Goal: Transaction & Acquisition: Purchase product/service

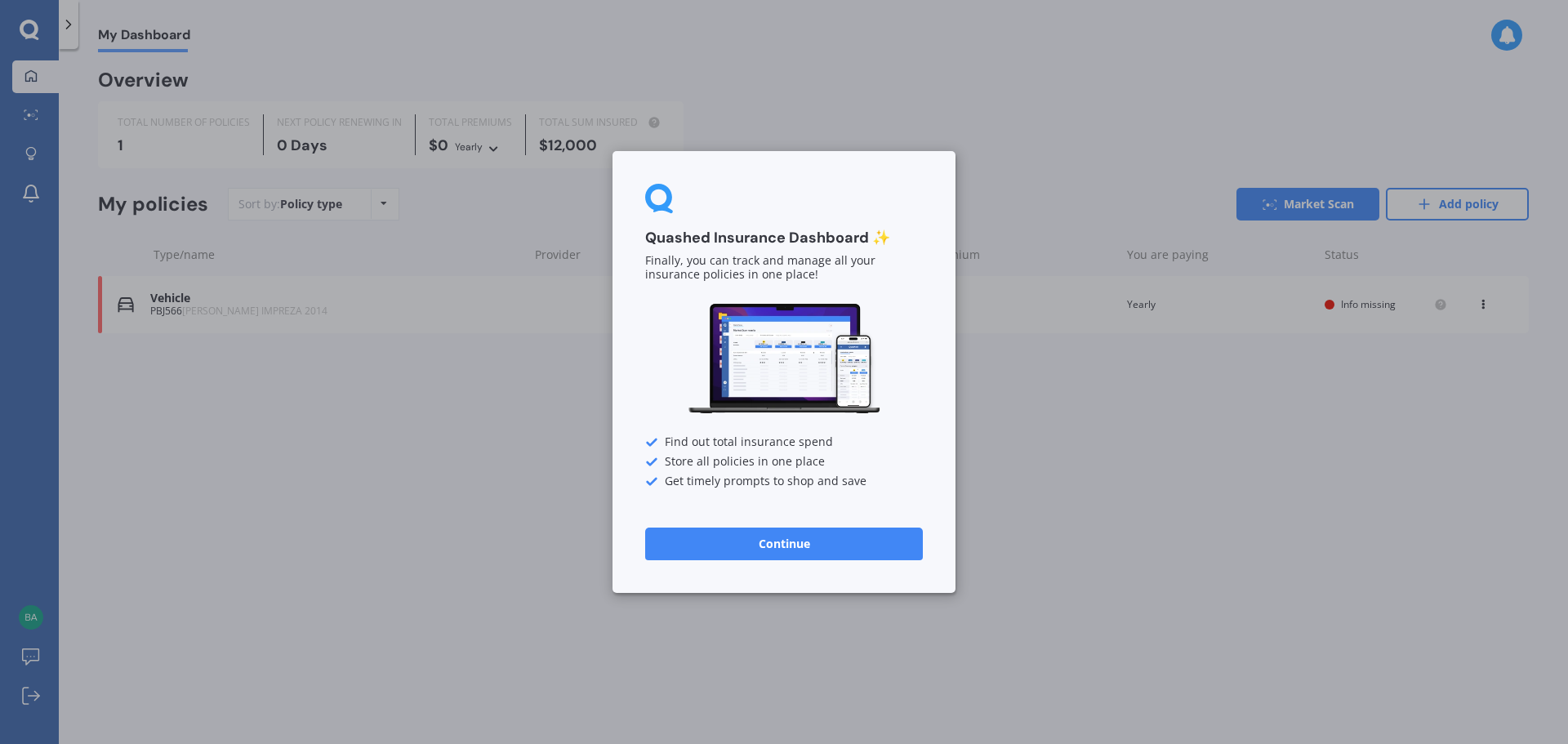
click at [788, 546] on button "Continue" at bounding box center [784, 544] width 277 height 33
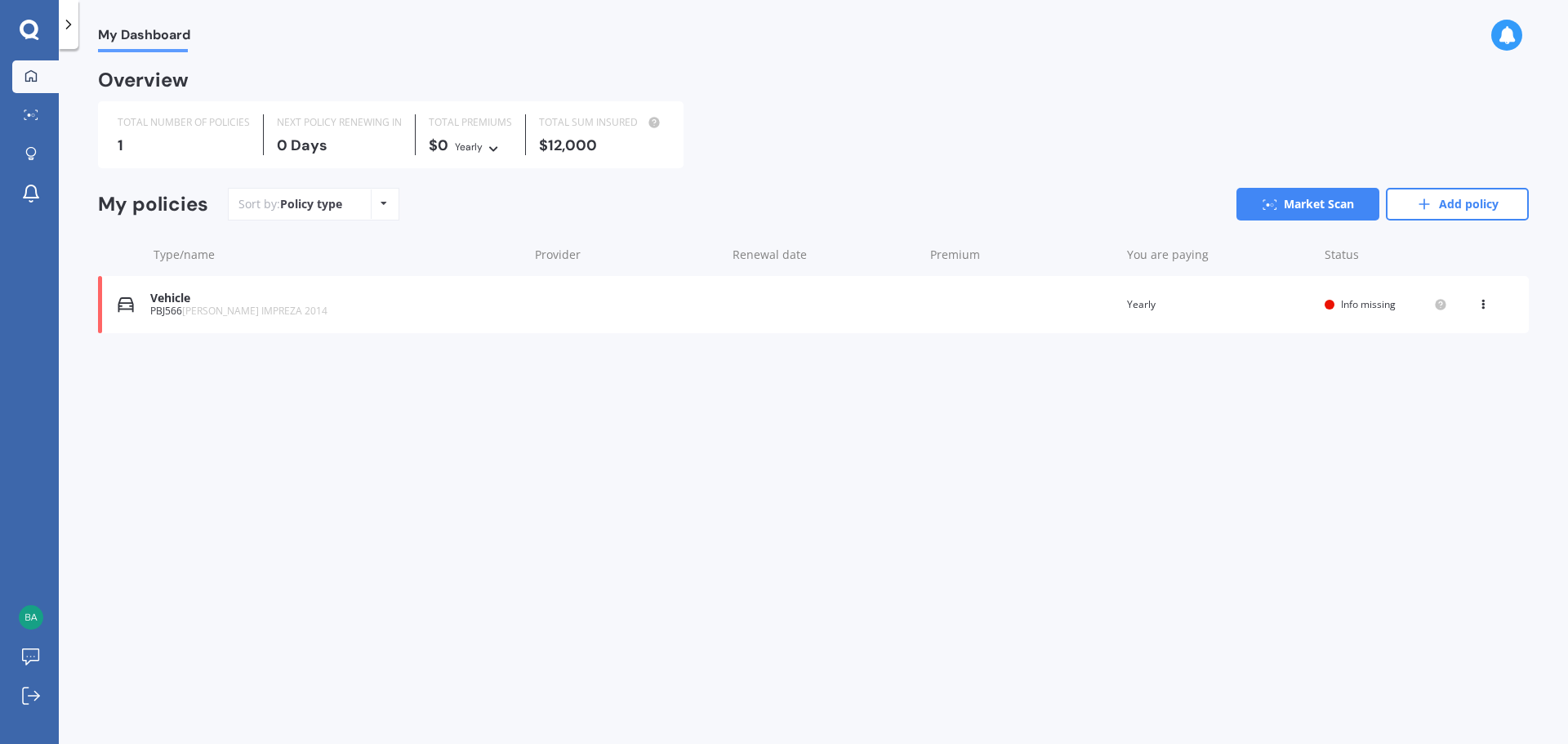
click at [174, 301] on div "Vehicle" at bounding box center [335, 298] width 370 height 14
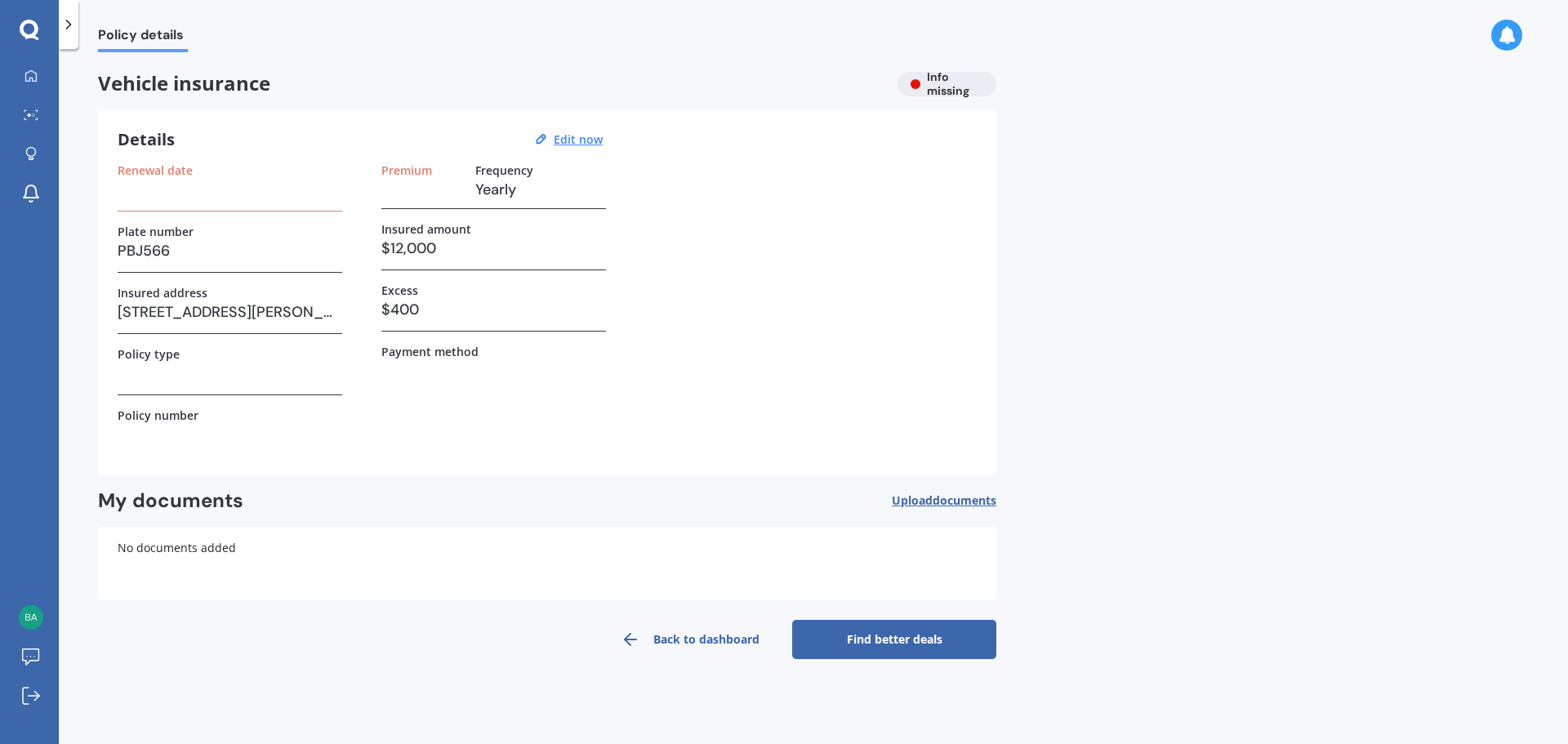
click at [936, 82] on div "Vehicle insurance Info missing" at bounding box center [547, 84] width 898 height 25
click at [70, 29] on icon at bounding box center [69, 24] width 16 height 16
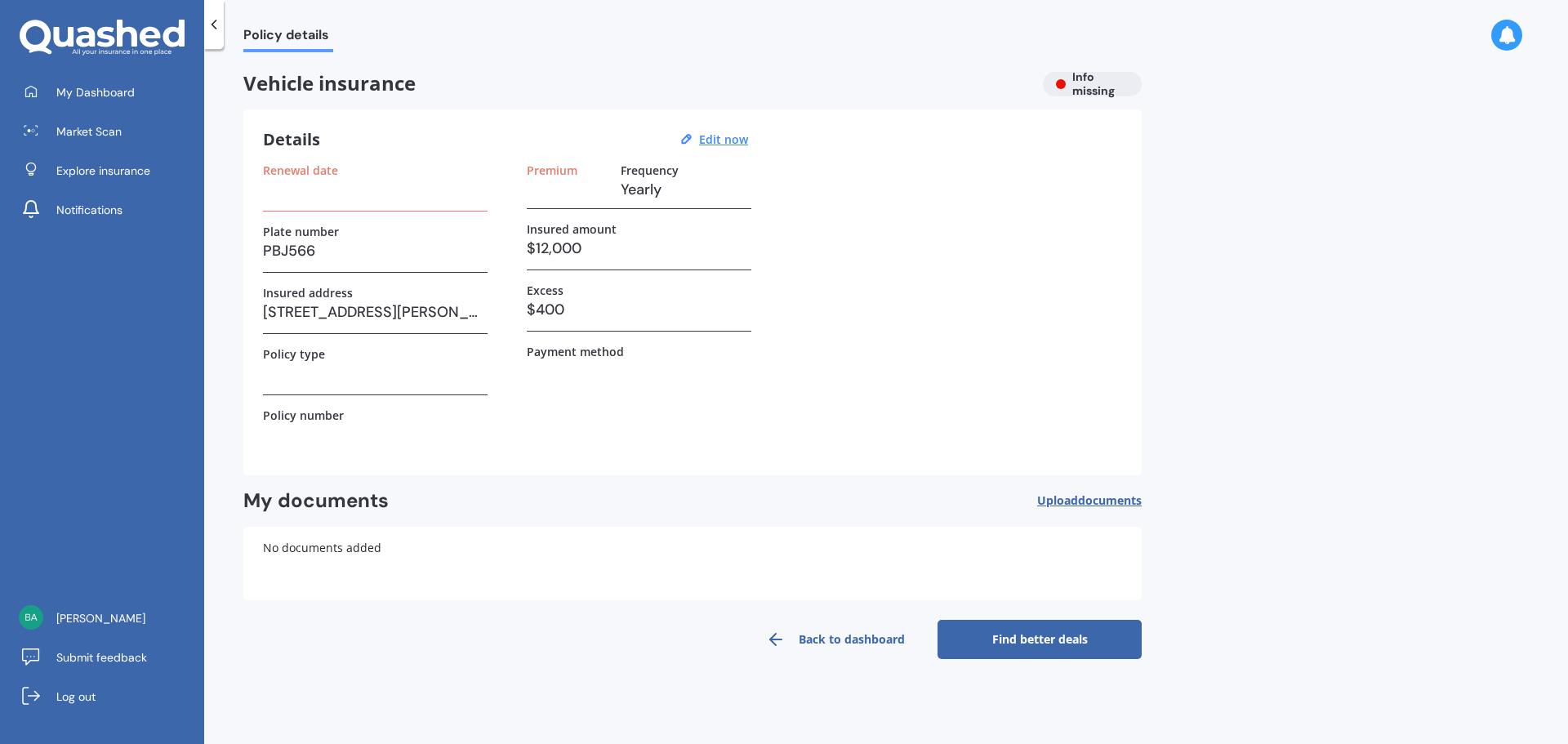
click at [72, 28] on icon at bounding box center [63, 37] width 20 height 20
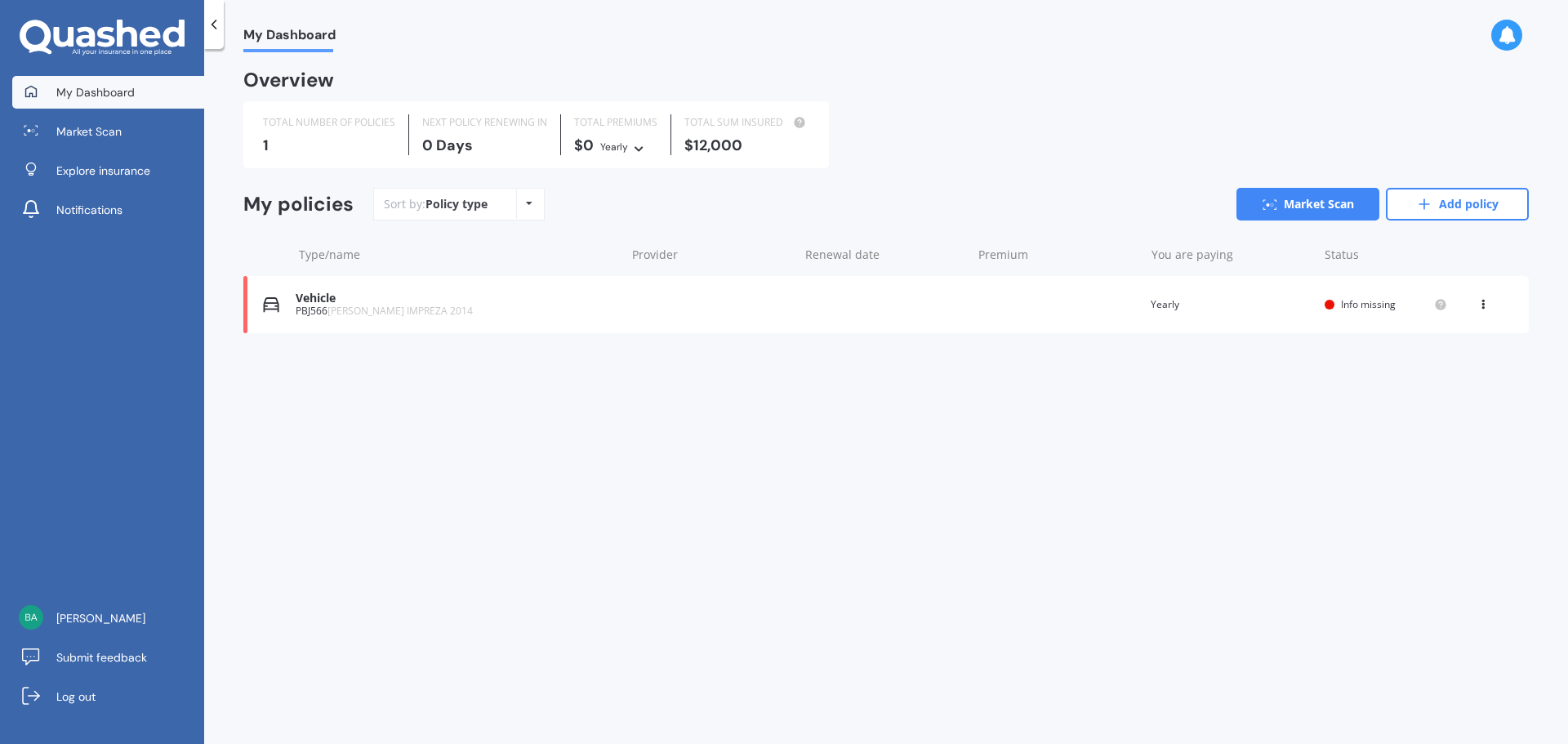
click at [83, 95] on span "My Dashboard" at bounding box center [95, 92] width 79 height 16
click at [406, 489] on div "My Dashboard Overview TOTAL NUMBER OF POLICIES 1 NEXT POLICY RENEWING IN 0 Days…" at bounding box center [886, 399] width 1364 height 695
click at [1375, 304] on span "Info missing" at bounding box center [1368, 304] width 55 height 14
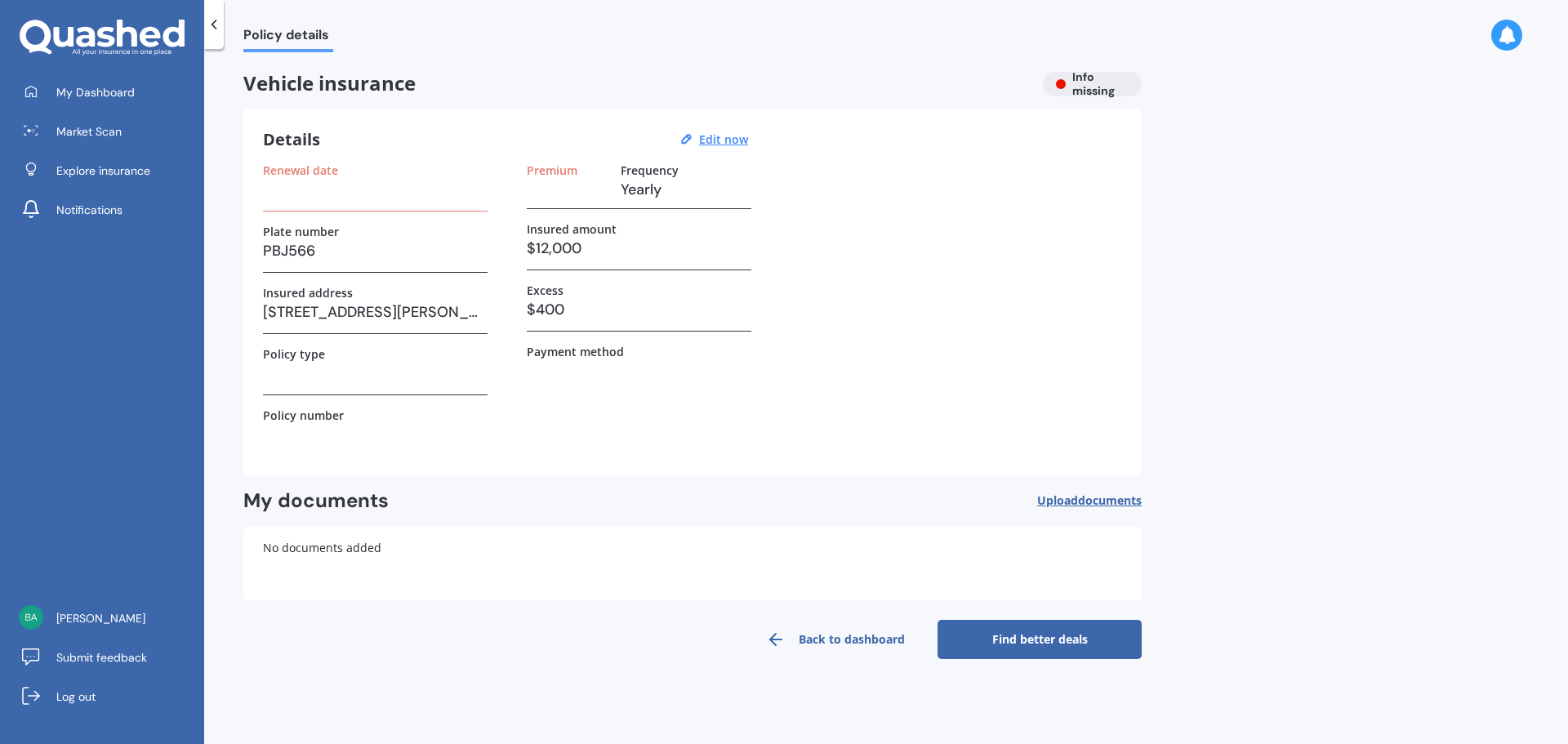
click at [1021, 636] on link "Find better deals" at bounding box center [1039, 638] width 204 height 39
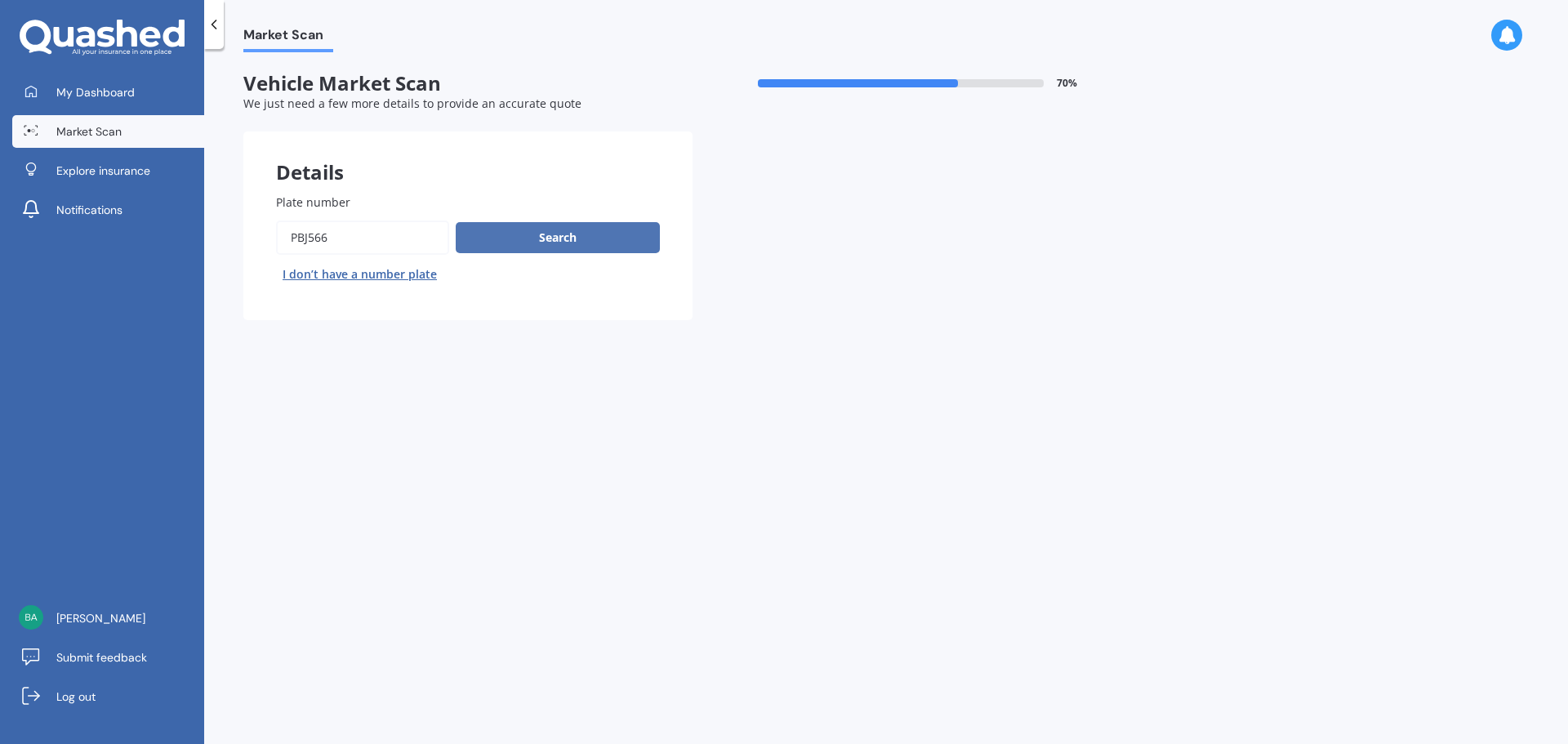
click at [538, 231] on button "Search" at bounding box center [558, 237] width 204 height 31
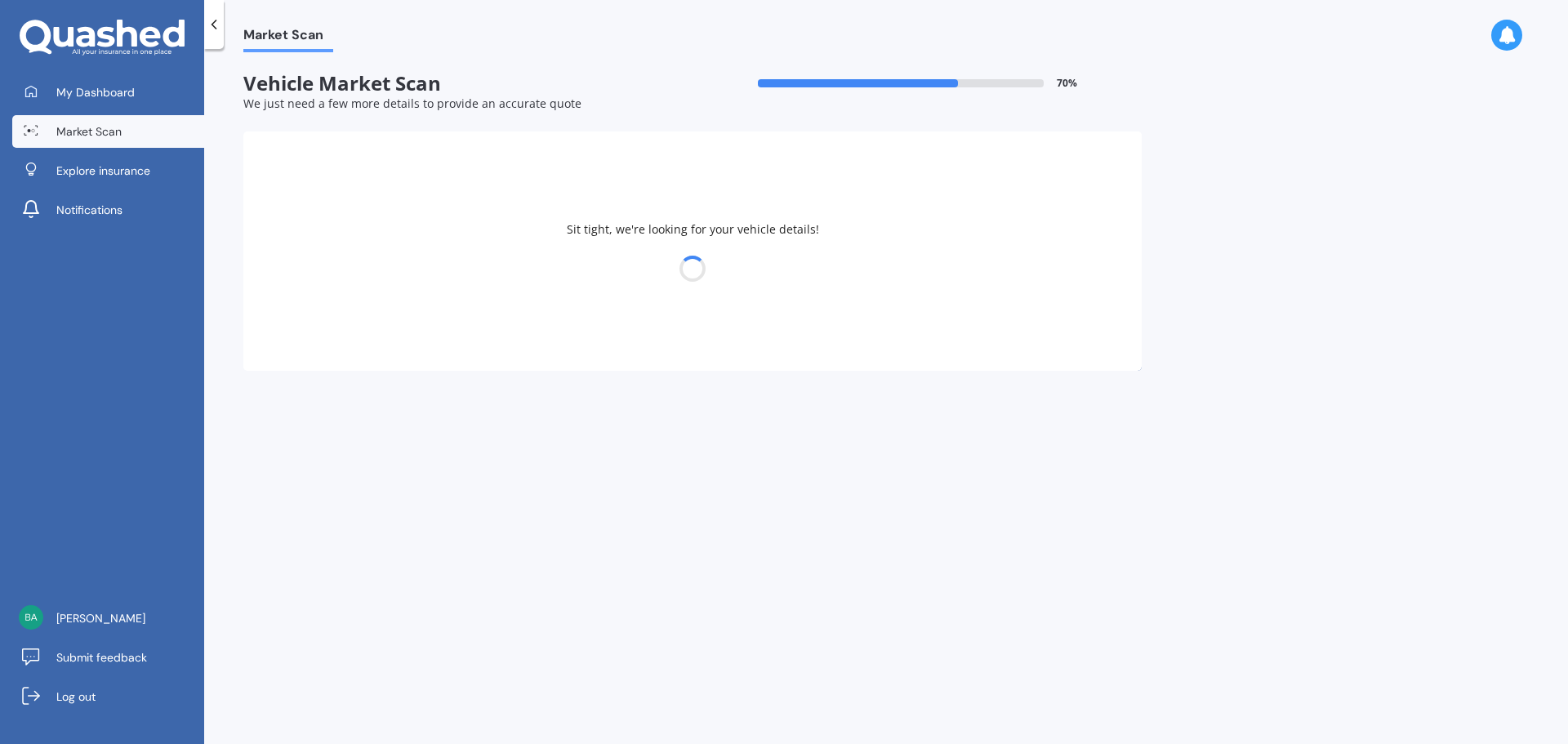
select select "SUBARU"
select select "IMPREZA"
select select "19"
select select "01"
select select "1957"
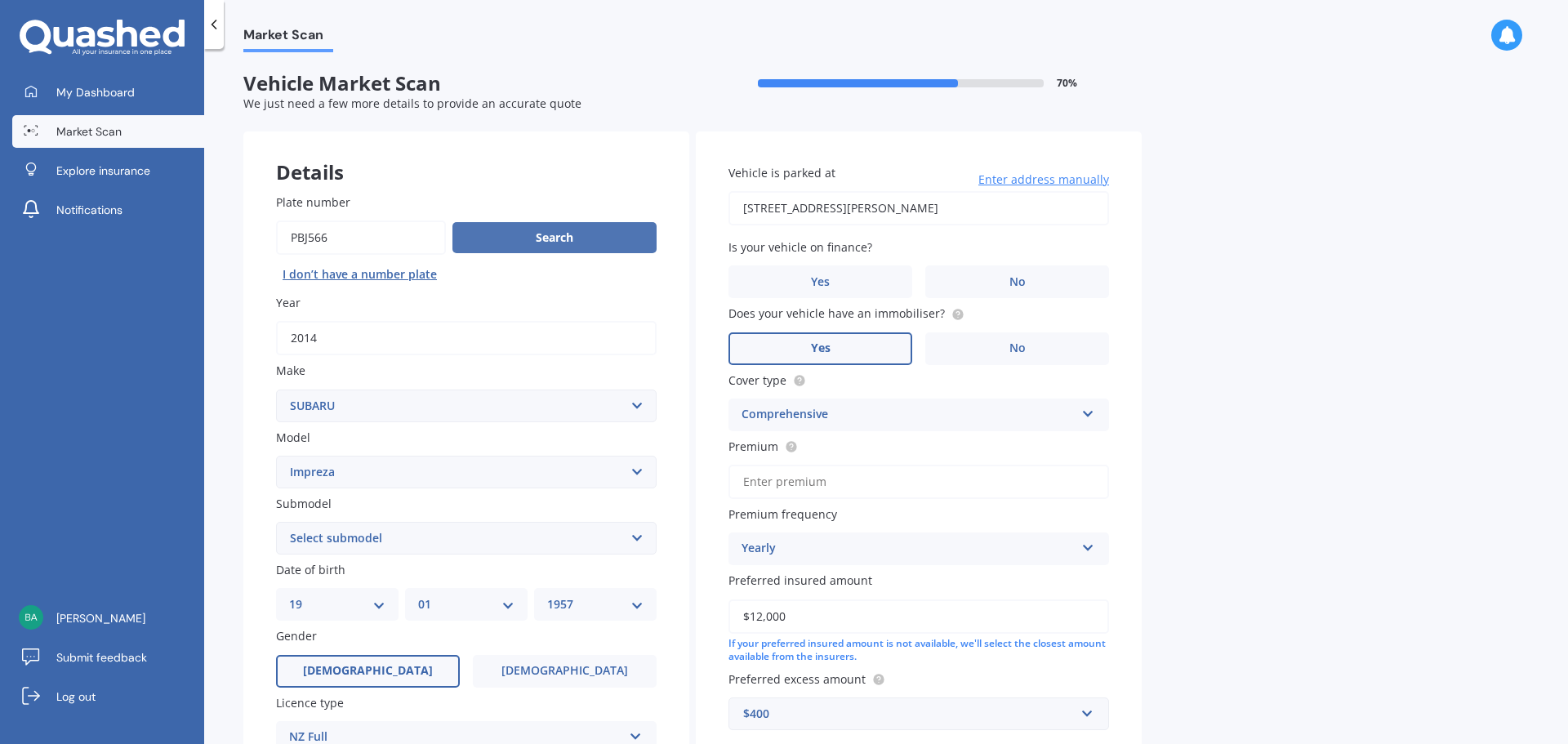
click at [549, 239] on button "Search" at bounding box center [554, 237] width 204 height 31
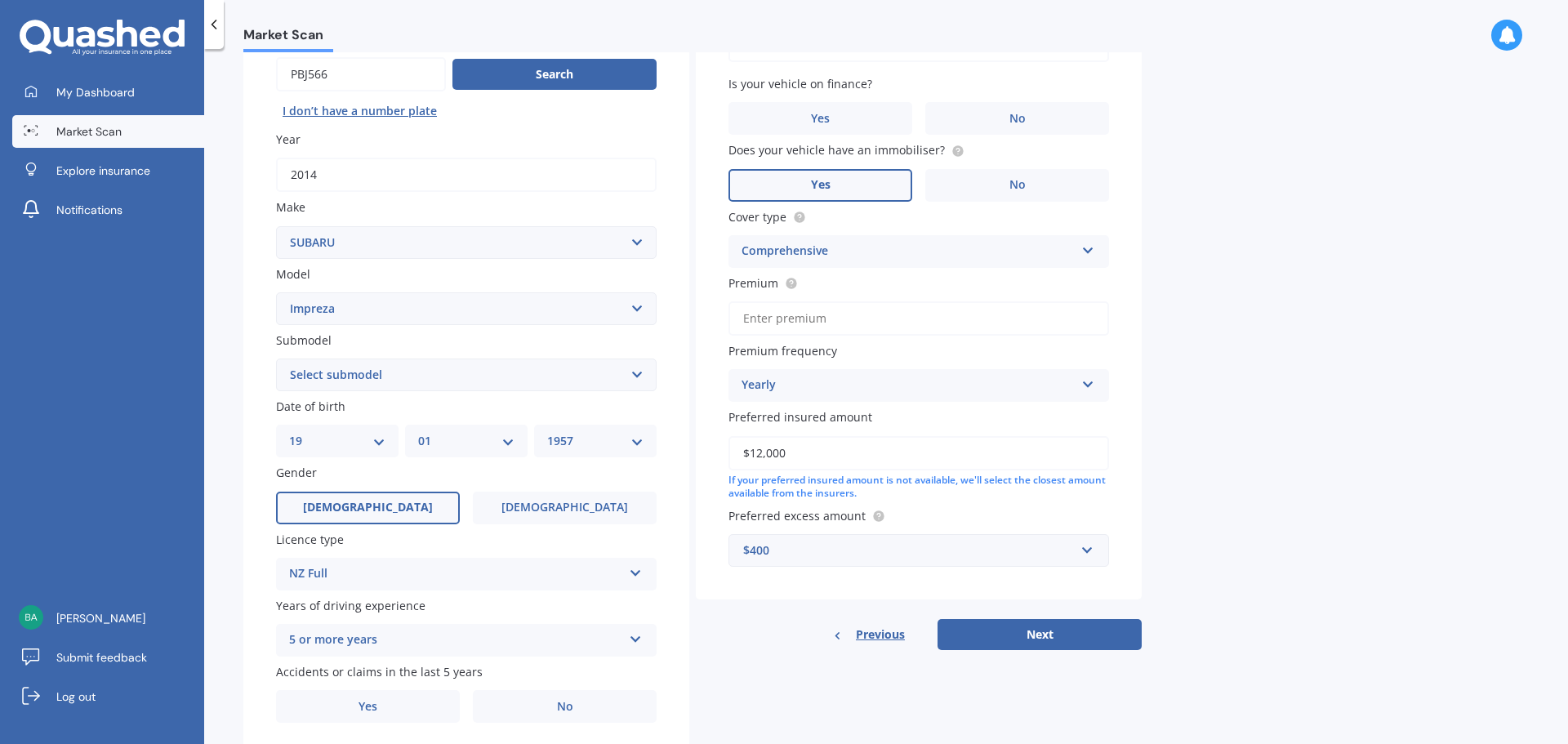
scroll to position [217, 0]
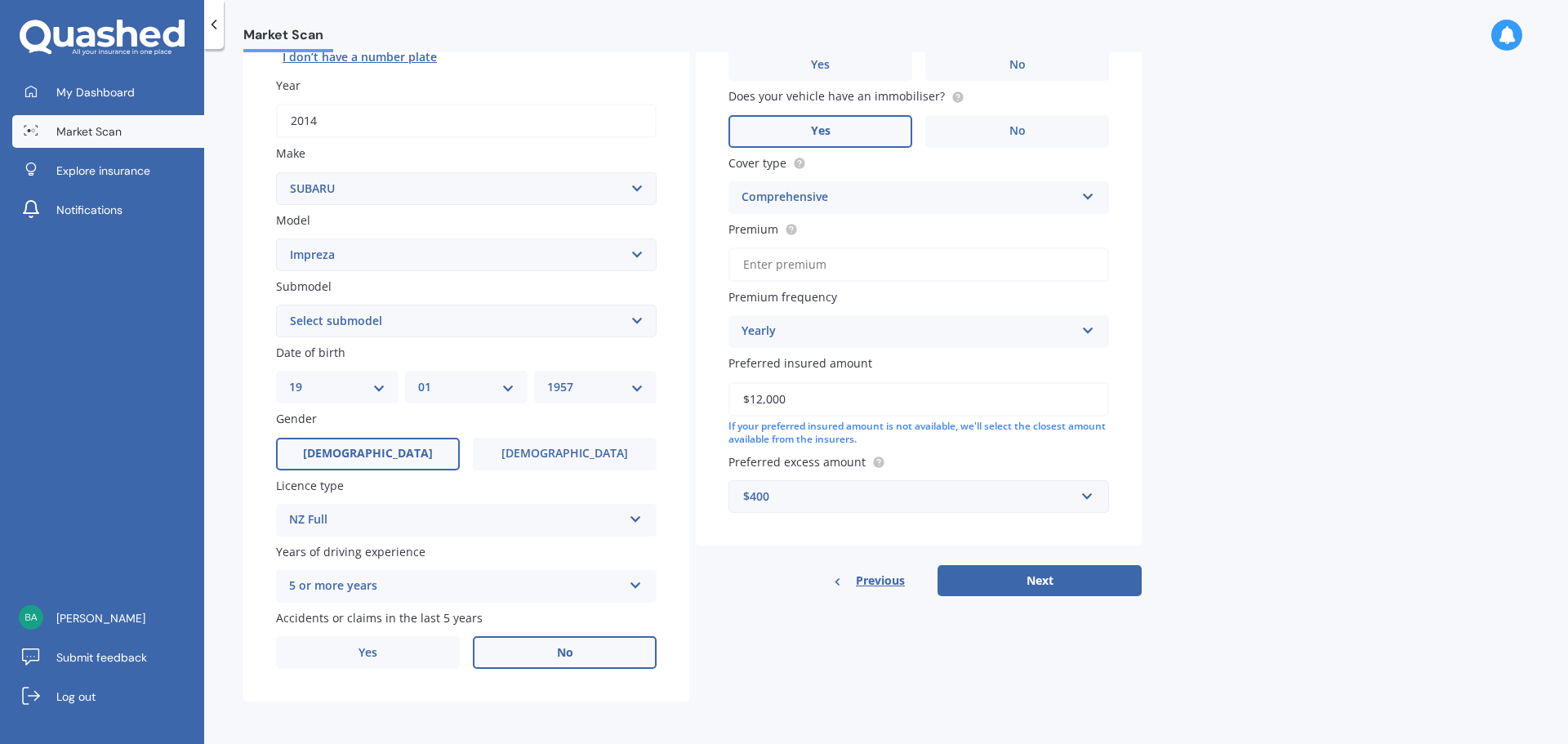
click at [567, 653] on span "No" at bounding box center [565, 652] width 16 height 14
click at [0, 0] on input "No" at bounding box center [0, 0] width 0 height 0
click at [581, 647] on label "No" at bounding box center [565, 652] width 184 height 33
click at [0, 0] on input "No" at bounding box center [0, 0] width 0 height 0
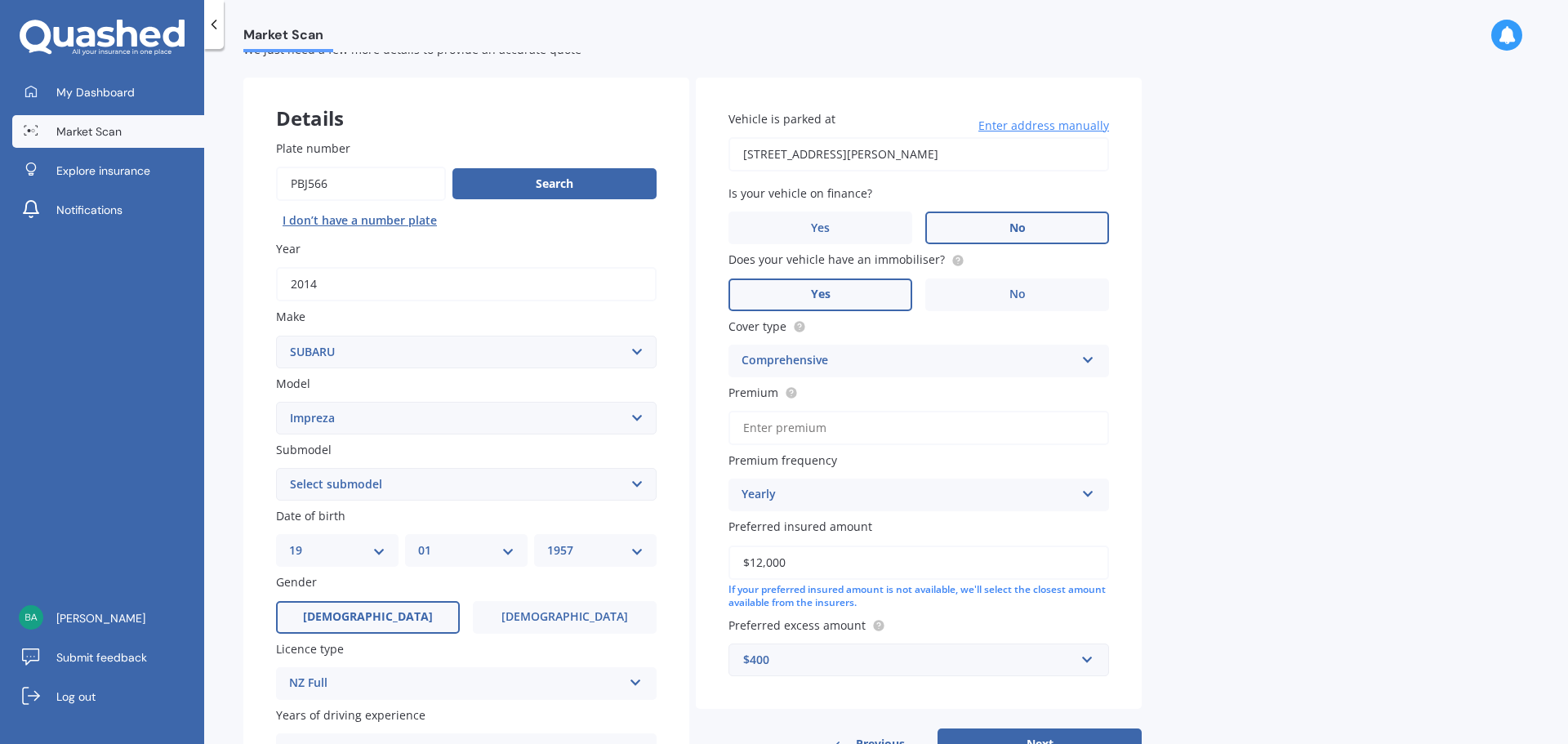
click at [1010, 231] on span "No" at bounding box center [1017, 228] width 16 height 14
click at [0, 0] on input "No" at bounding box center [0, 0] width 0 height 0
click at [821, 293] on span "Yes" at bounding box center [821, 294] width 20 height 14
click at [0, 0] on input "Yes" at bounding box center [0, 0] width 0 height 0
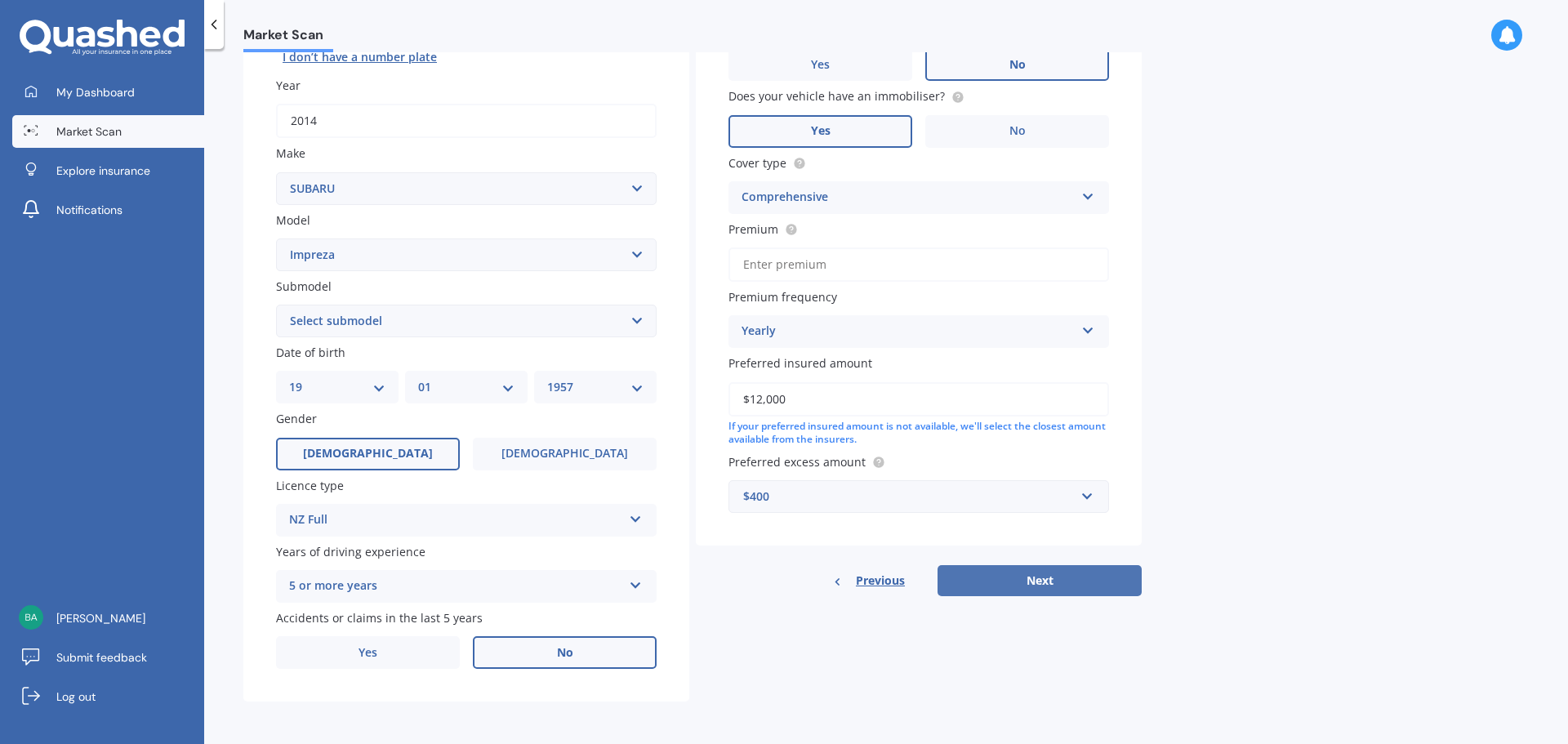
click at [1040, 578] on button "Next" at bounding box center [1039, 579] width 204 height 31
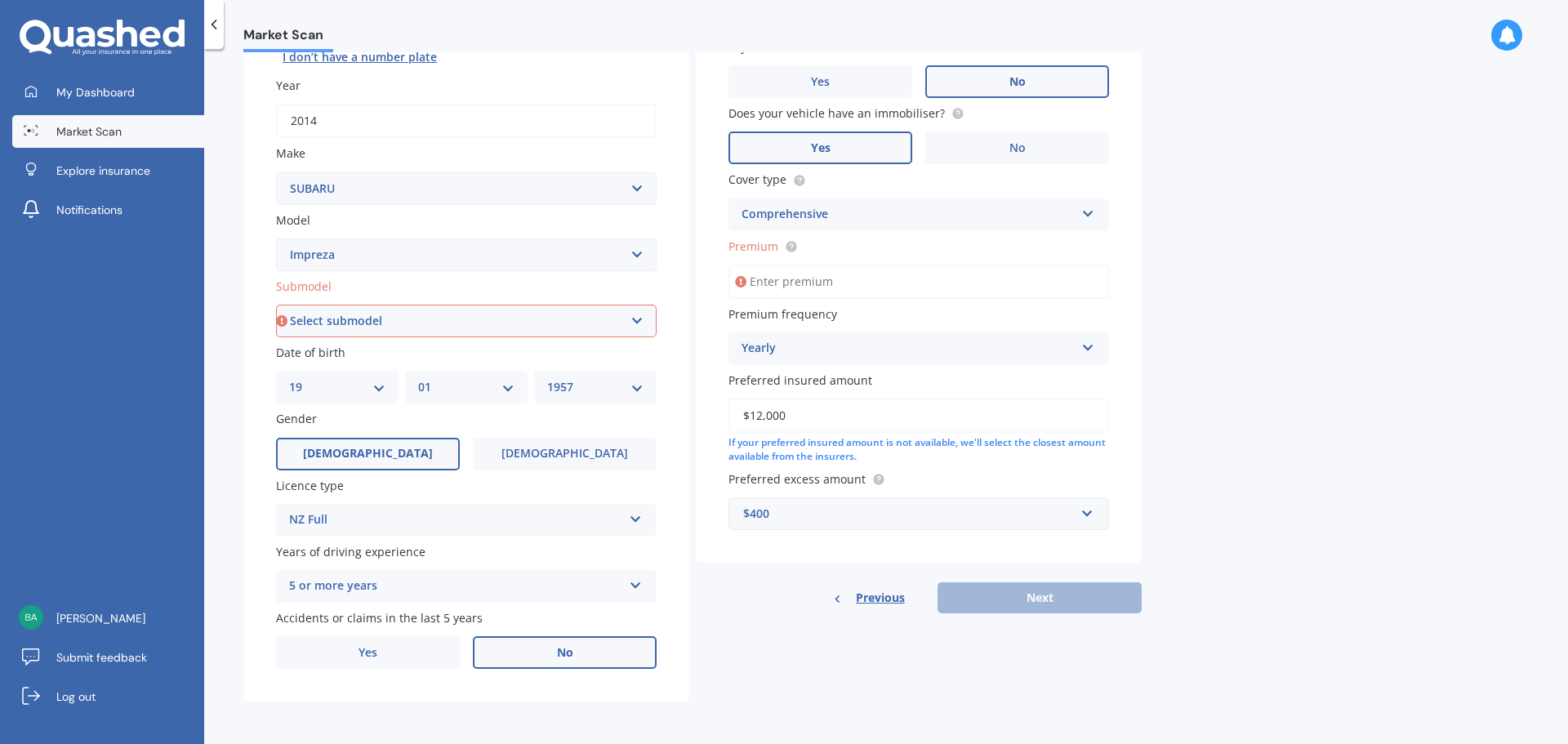
click at [563, 315] on select "Select submodel (All other turbo) 2.0i 2.0i Luxury 2.0i S Edition 2.0R 2.0R Spo…" at bounding box center [466, 320] width 380 height 33
select select "2.0I"
click at [276, 337] on select "Select submodel (All other turbo) 2.0i 2.0i Luxury 2.0i S Edition 2.0R 2.0R Spo…" at bounding box center [466, 320] width 380 height 33
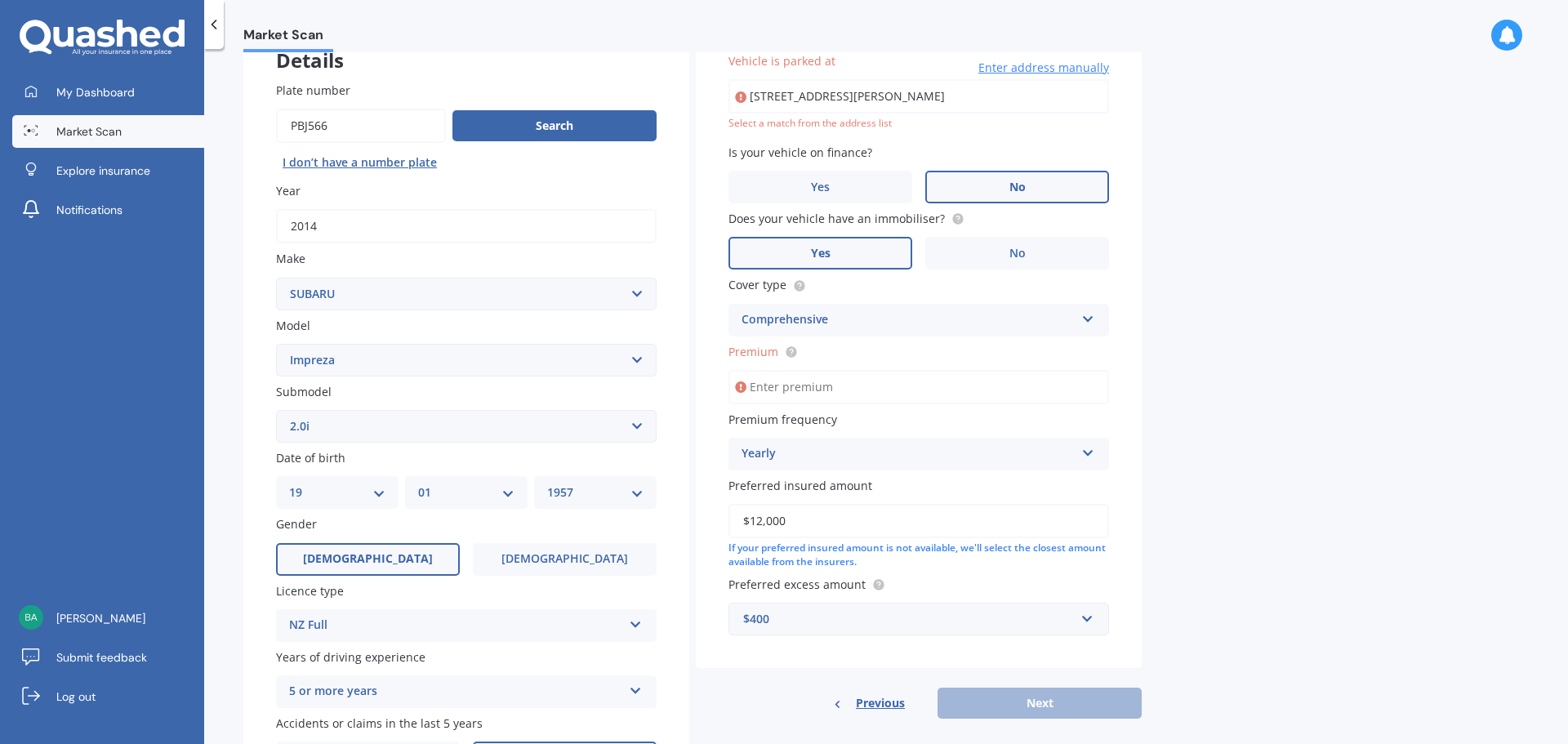
click at [968, 387] on input "Premium" at bounding box center [918, 387] width 380 height 34
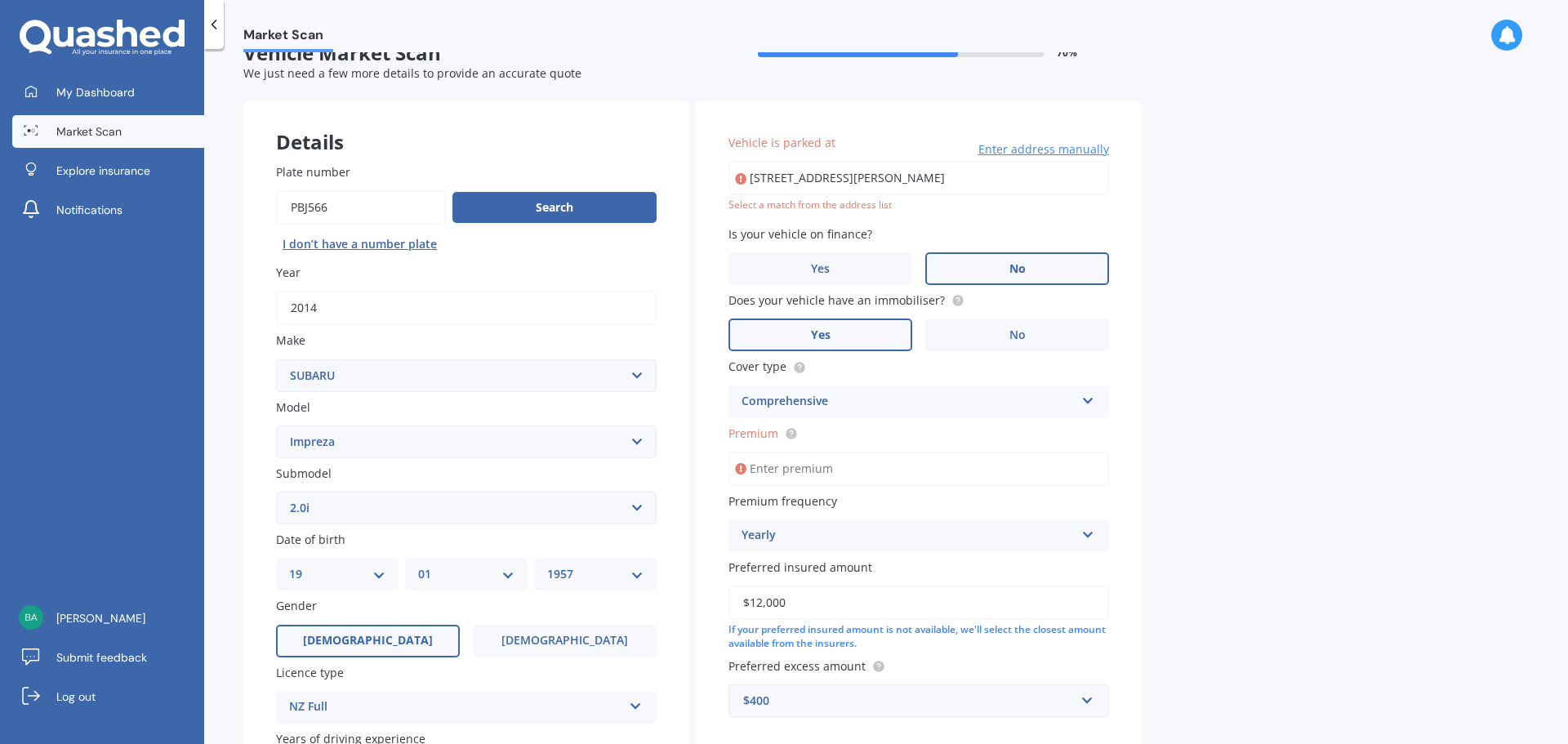
click at [1005, 269] on label "No" at bounding box center [1016, 268] width 184 height 33
click at [0, 0] on input "No" at bounding box center [0, 0] width 0 height 0
click at [817, 331] on span "Yes" at bounding box center [821, 335] width 20 height 14
click at [0, 0] on input "Yes" at bounding box center [0, 0] width 0 height 0
click at [866, 176] on input "74 Bickerton Street, Wainoni, Christchurch 8061" at bounding box center [918, 178] width 380 height 34
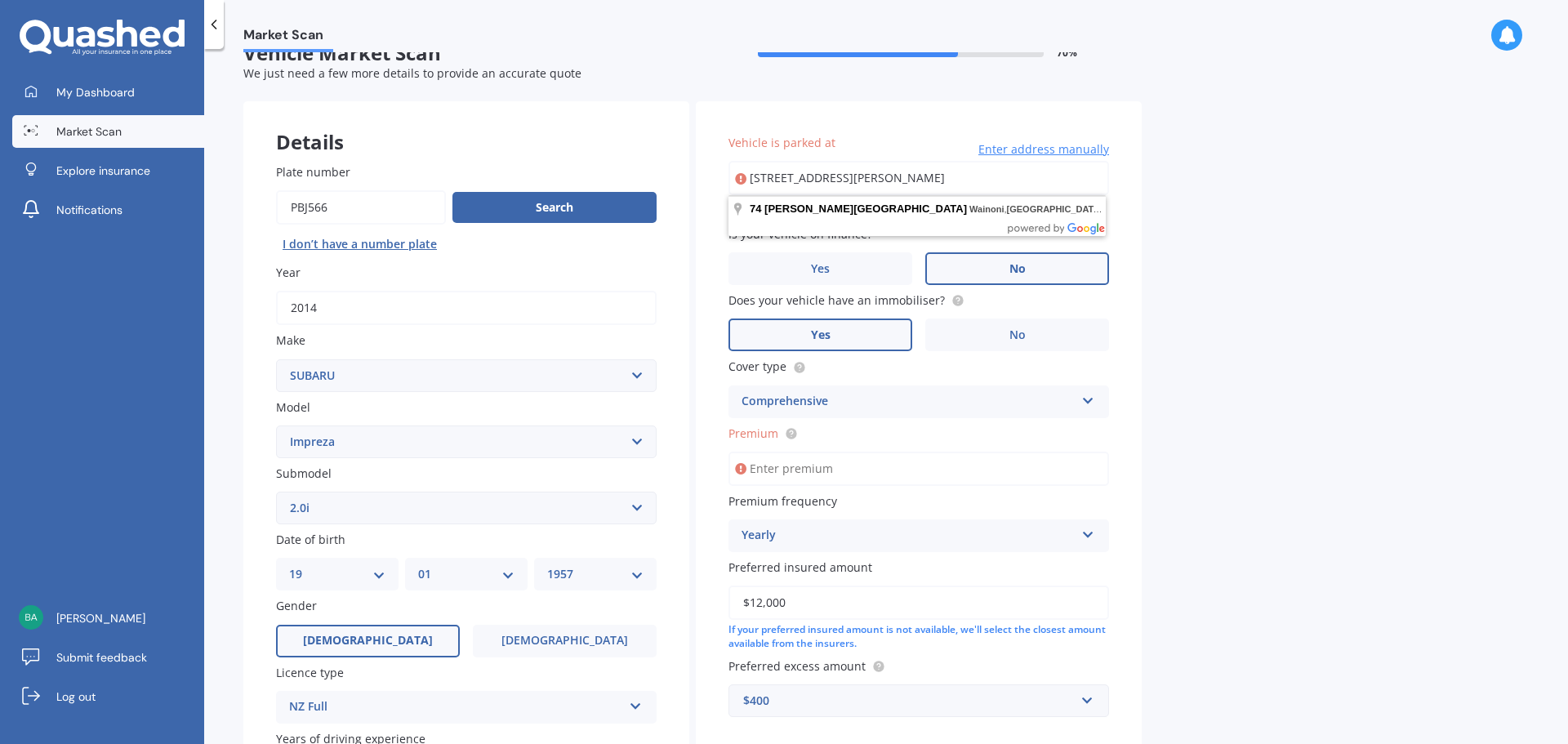
type input "74 Bickerton Street WainoniChristchurch 8061"
click at [1382, 358] on div "Market Scan Vehicle Market Scan 70 % We just need a few more details to provide…" at bounding box center [886, 399] width 1364 height 695
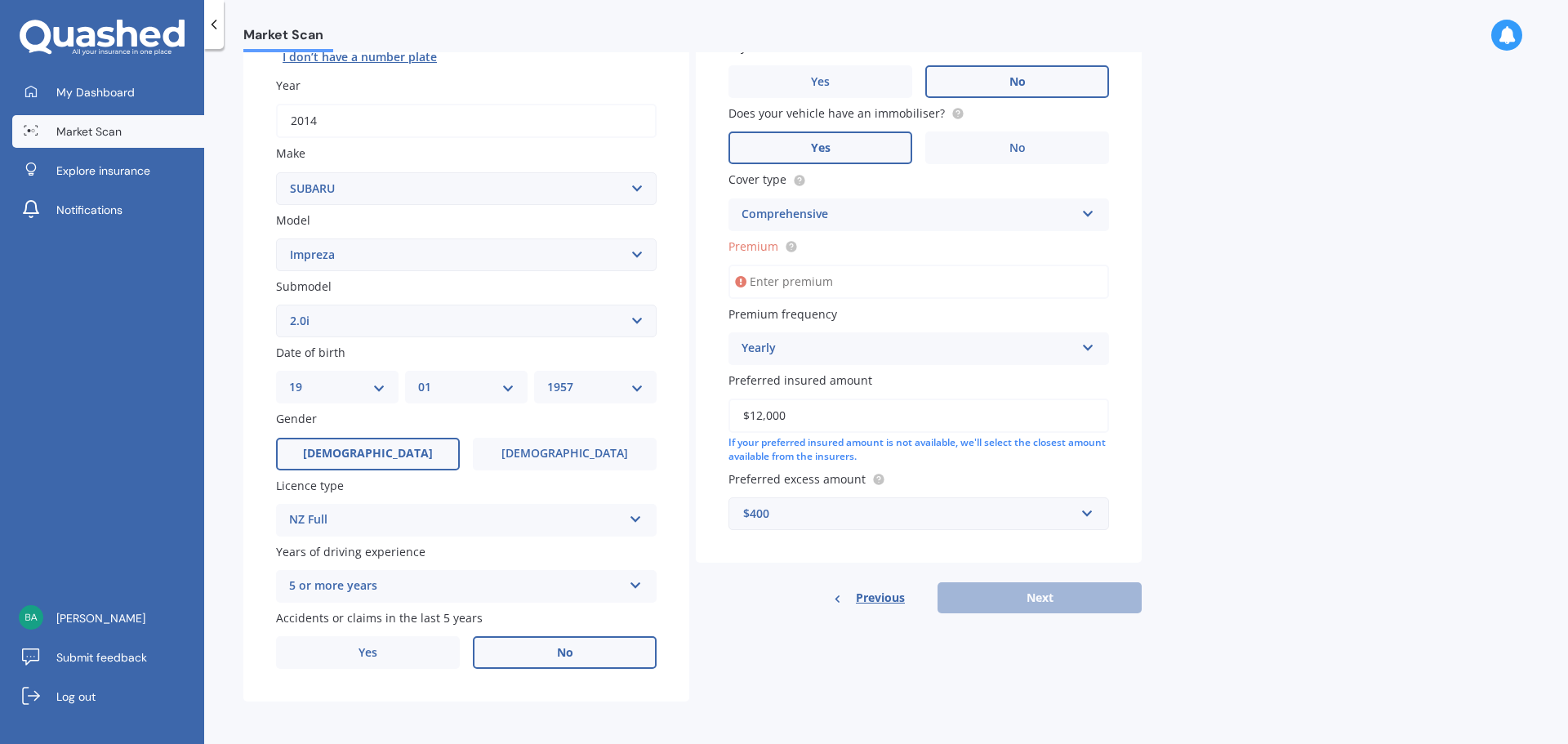
click at [1037, 597] on div "Previous Next" at bounding box center [918, 597] width 446 height 31
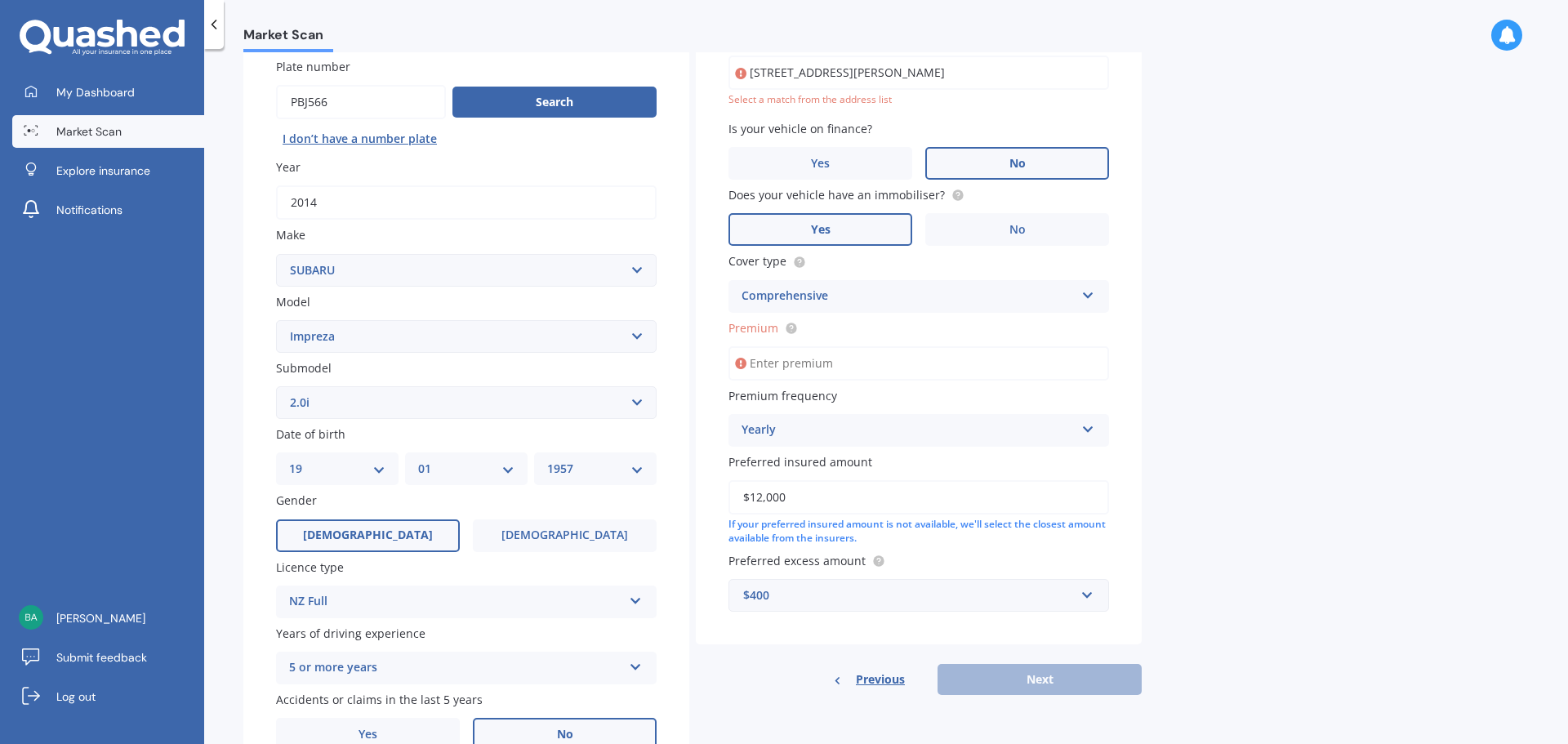
scroll to position [0, 0]
